Goal: Transaction & Acquisition: Purchase product/service

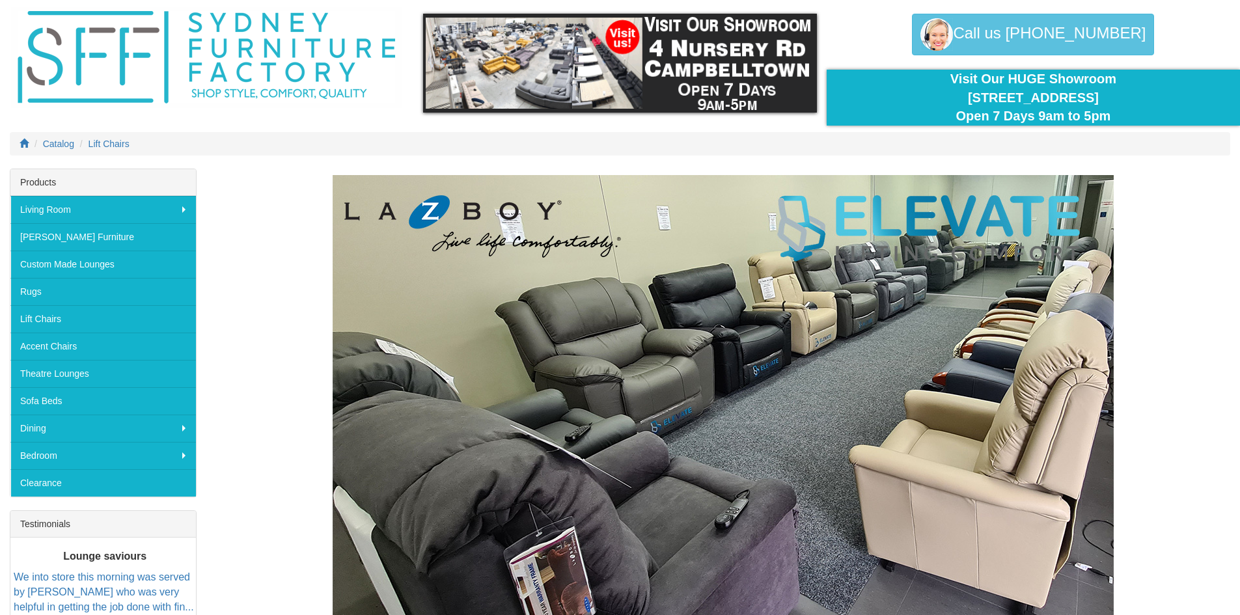
scroll to position [65, 0]
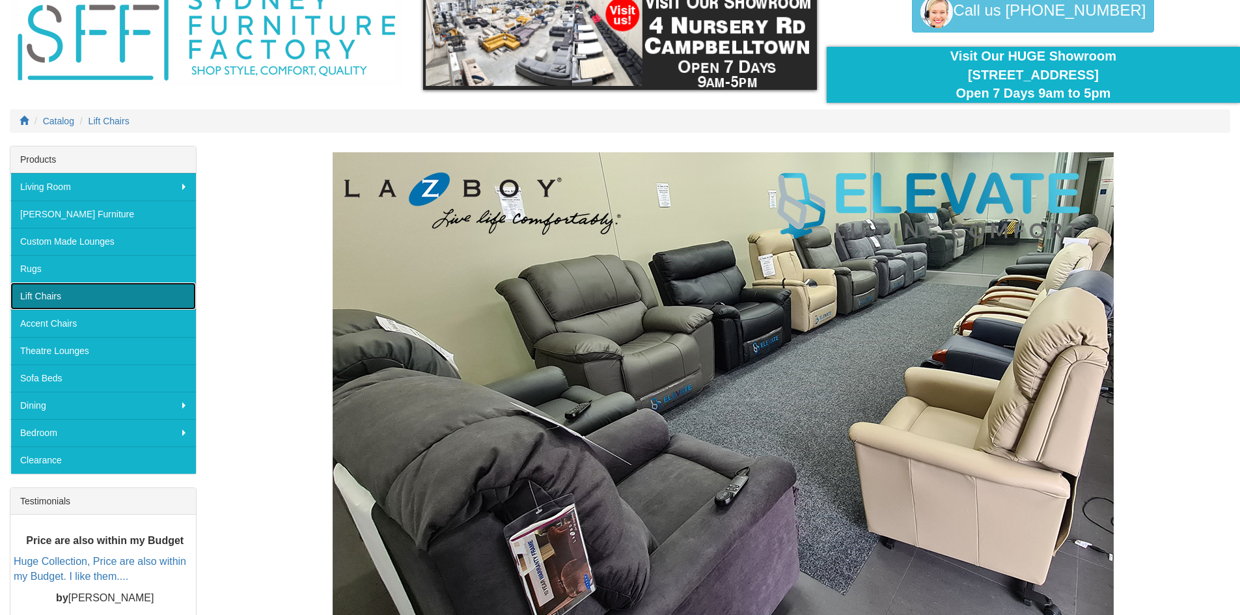
click at [84, 299] on link "Lift Chairs" at bounding box center [102, 295] width 185 height 27
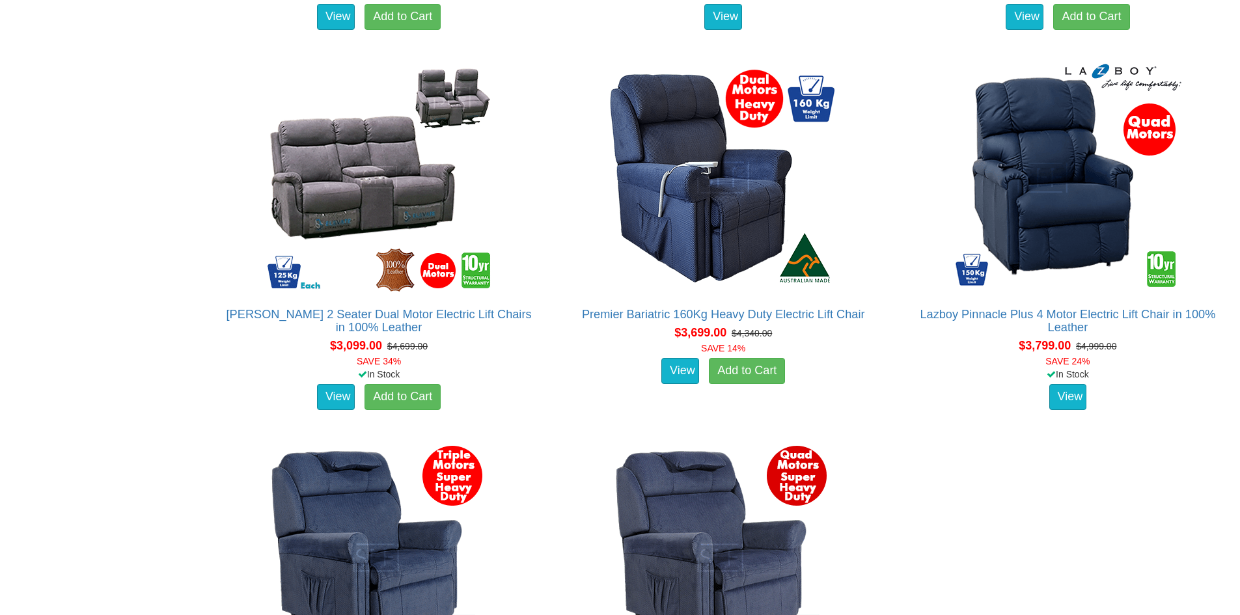
scroll to position [3102, 0]
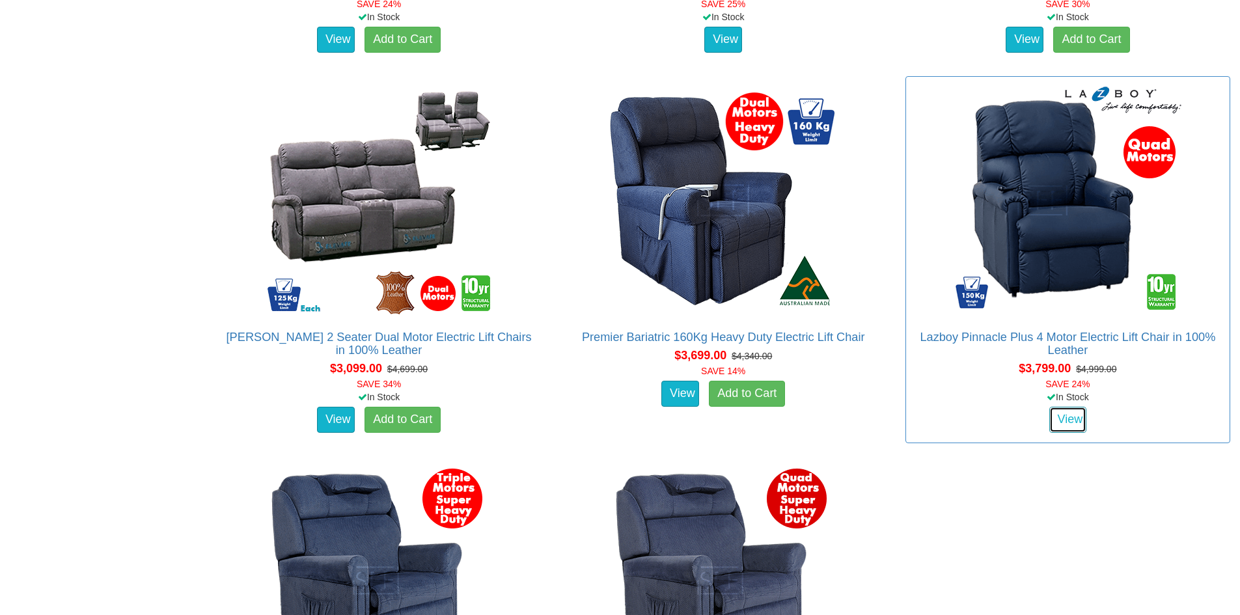
click at [1070, 412] on link "View" at bounding box center [1068, 420] width 38 height 26
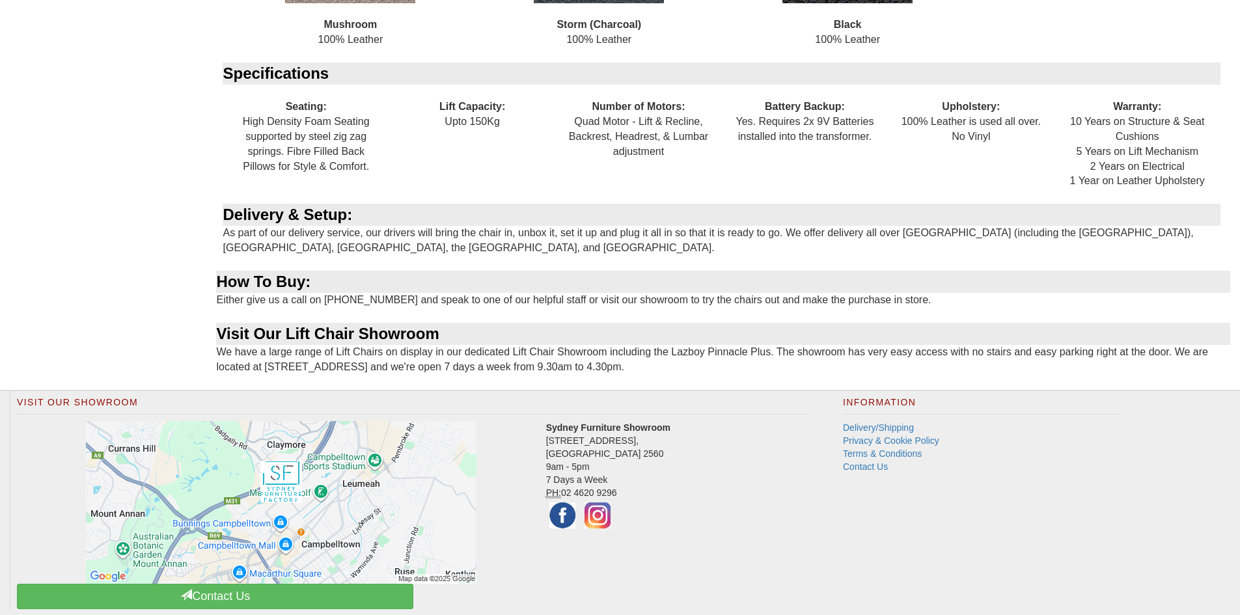
scroll to position [1401, 0]
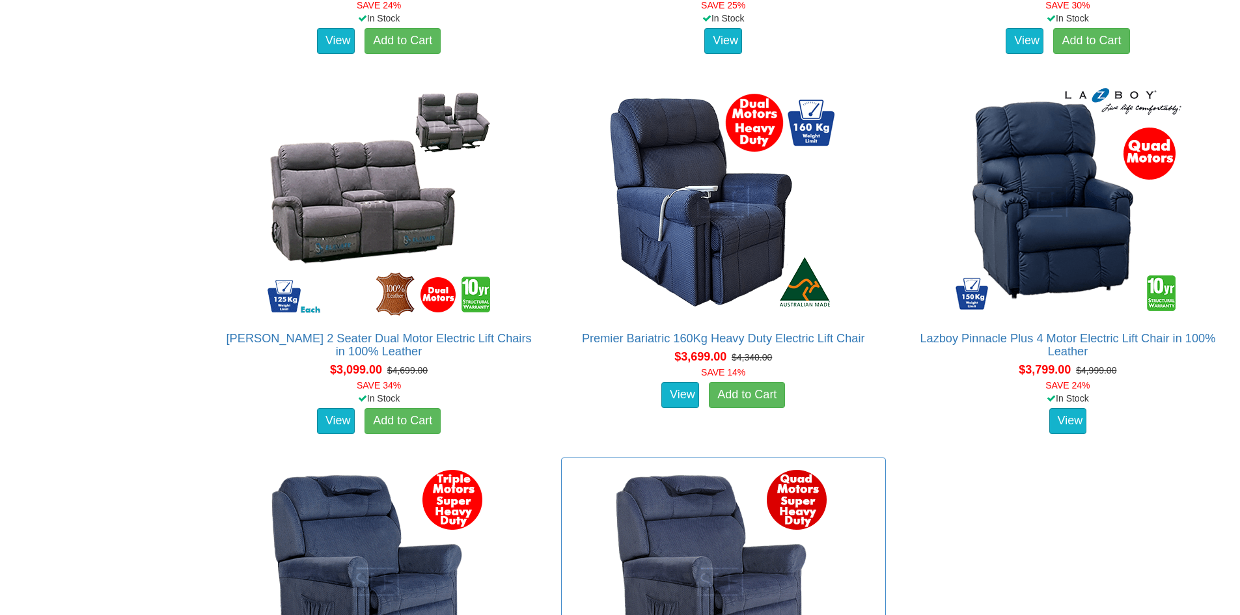
scroll to position [3232, 0]
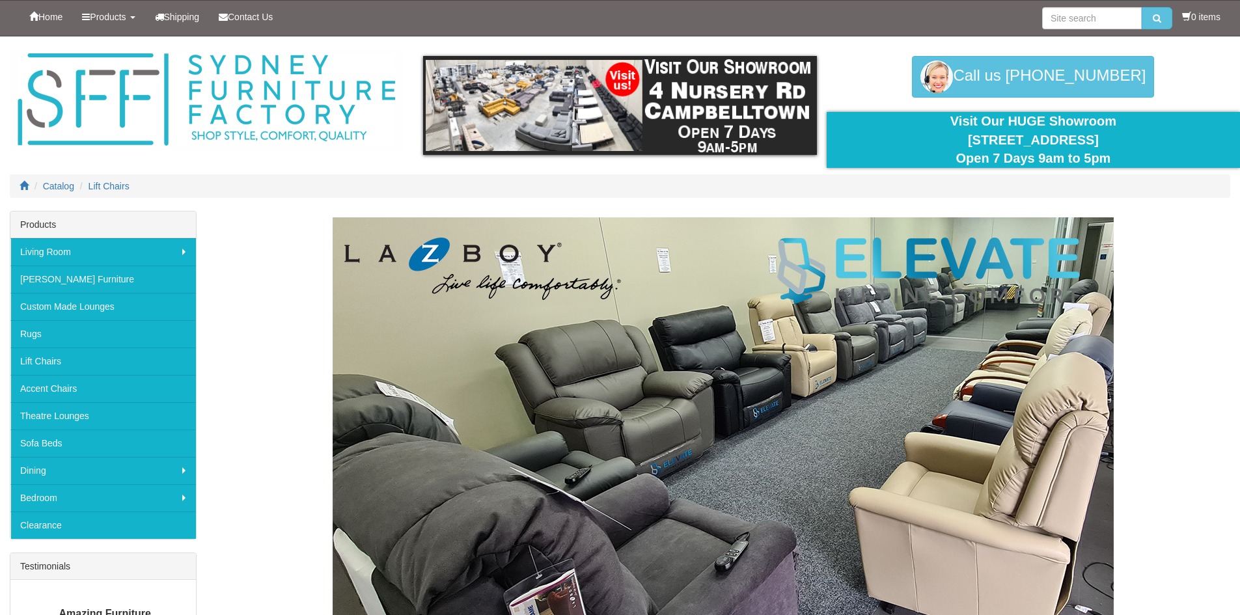
scroll to position [65, 0]
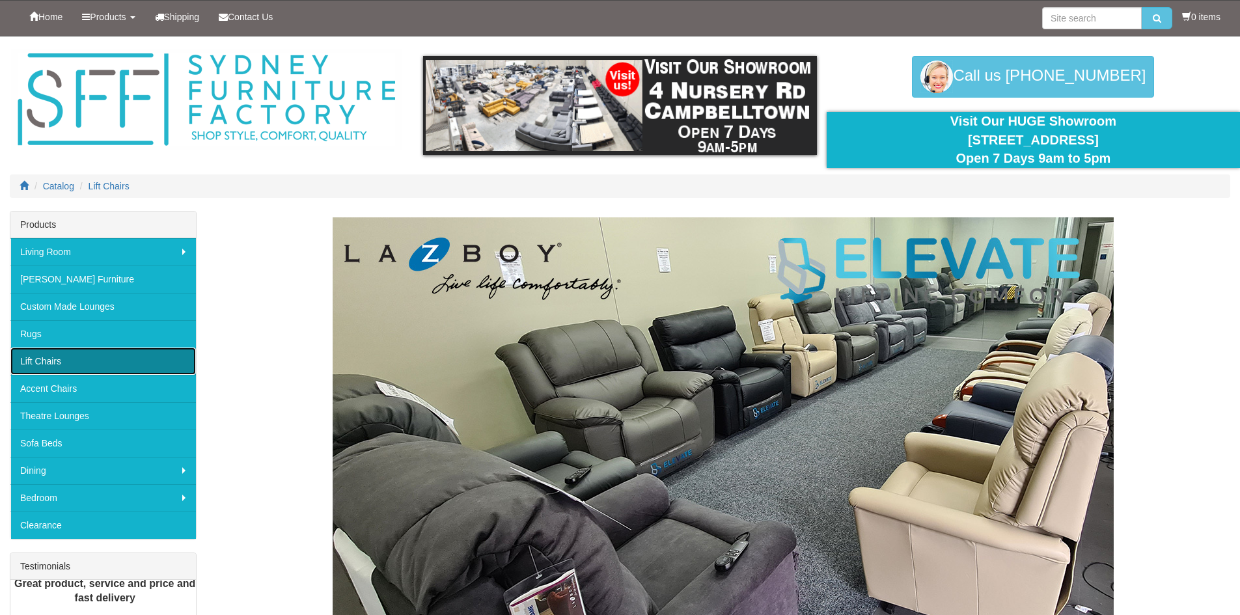
click at [83, 357] on link "Lift Chairs" at bounding box center [102, 360] width 185 height 27
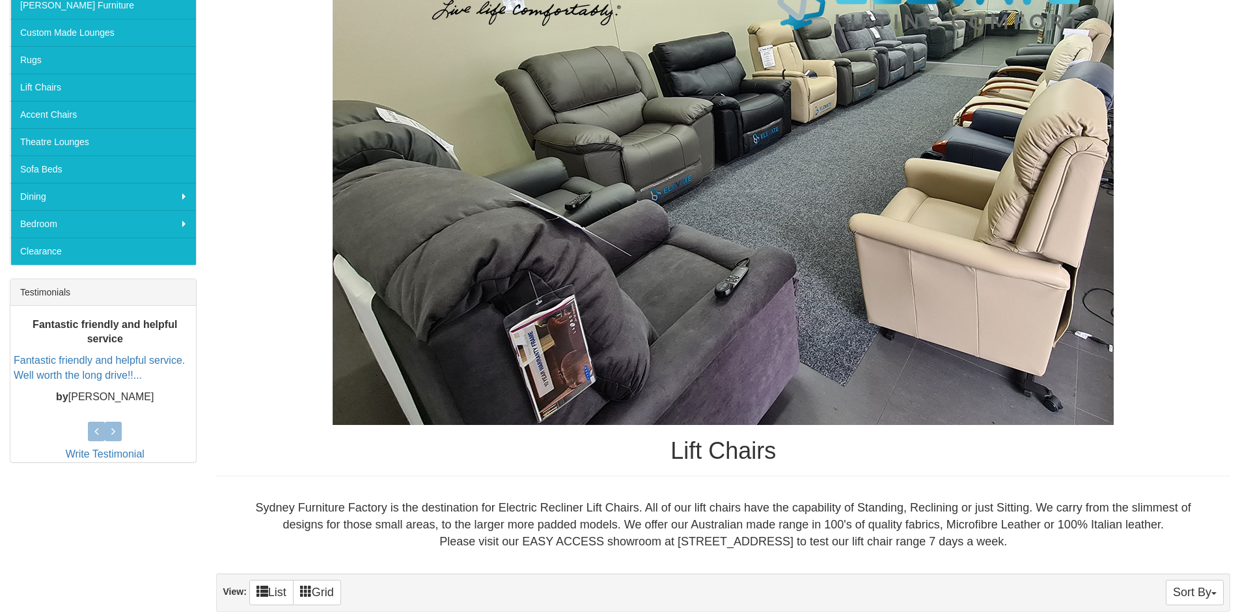
scroll to position [195, 0]
